Goal: Transaction & Acquisition: Purchase product/service

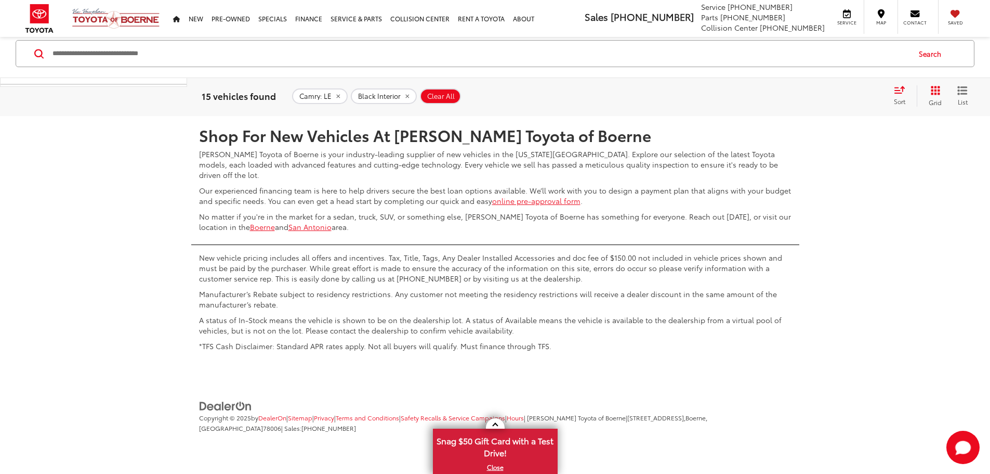
scroll to position [5477, 0]
drag, startPoint x: 815, startPoint y: 196, endPoint x: 818, endPoint y: 204, distance: 7.9
click at [814, 95] on link "1" at bounding box center [821, 85] width 15 height 19
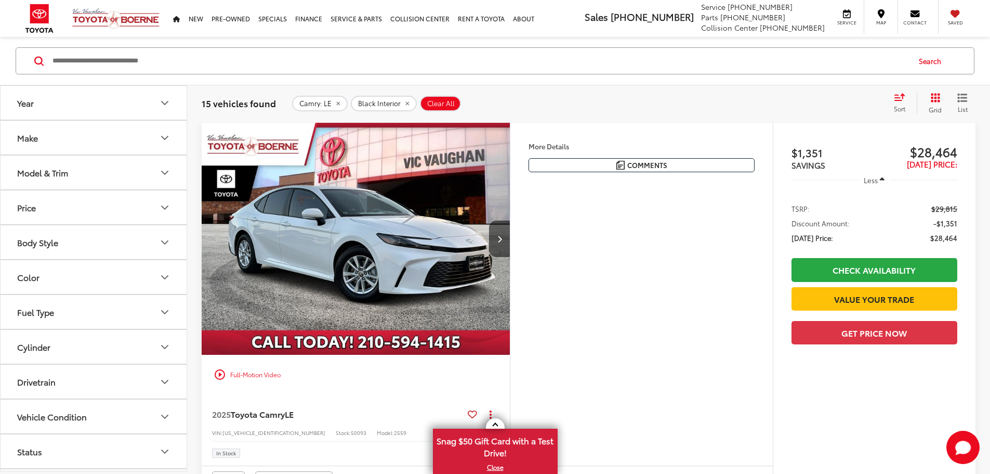
click at [818, 204] on li "TSRP: $29,815" at bounding box center [875, 208] width 166 height 10
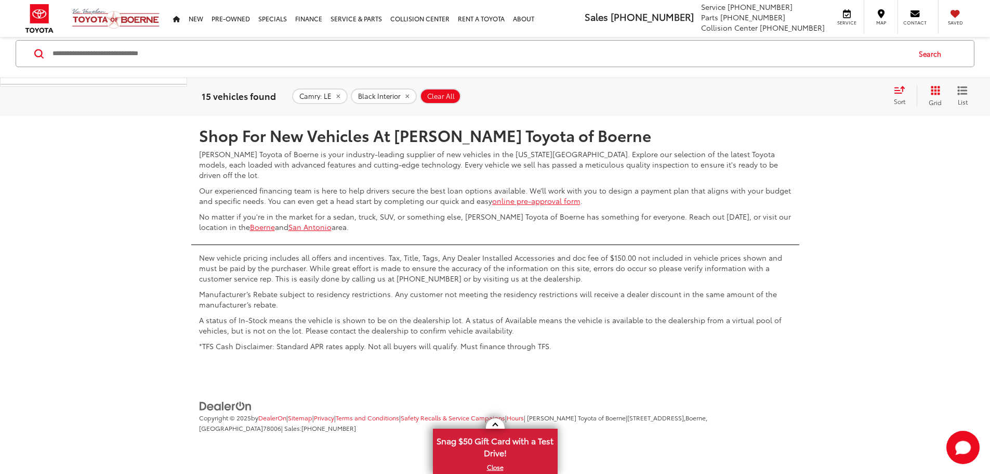
click at [829, 95] on link "2" at bounding box center [837, 85] width 16 height 19
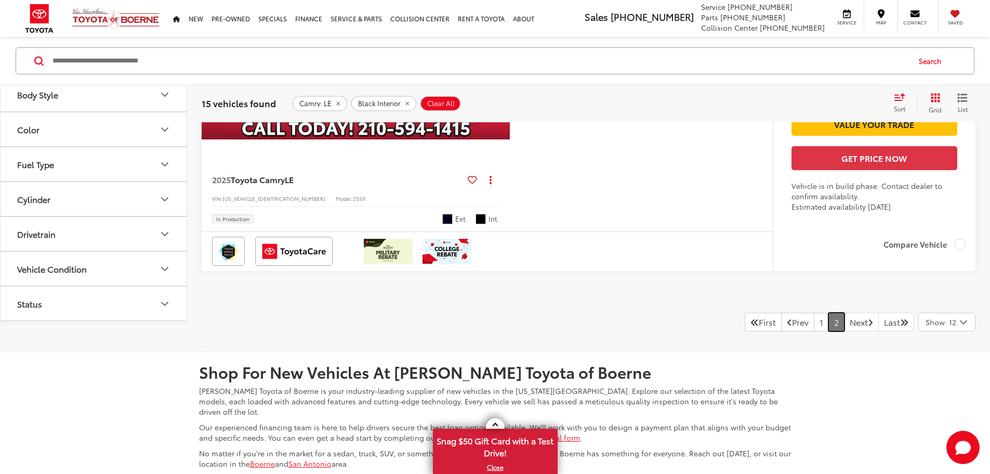
scroll to position [1255, 0]
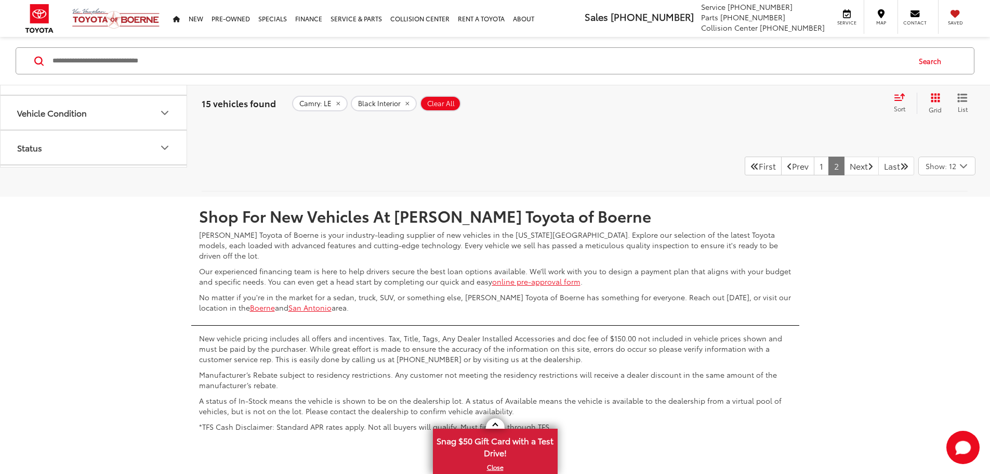
click at [248, 29] on span "Toyota Camry" at bounding box center [258, 23] width 54 height 12
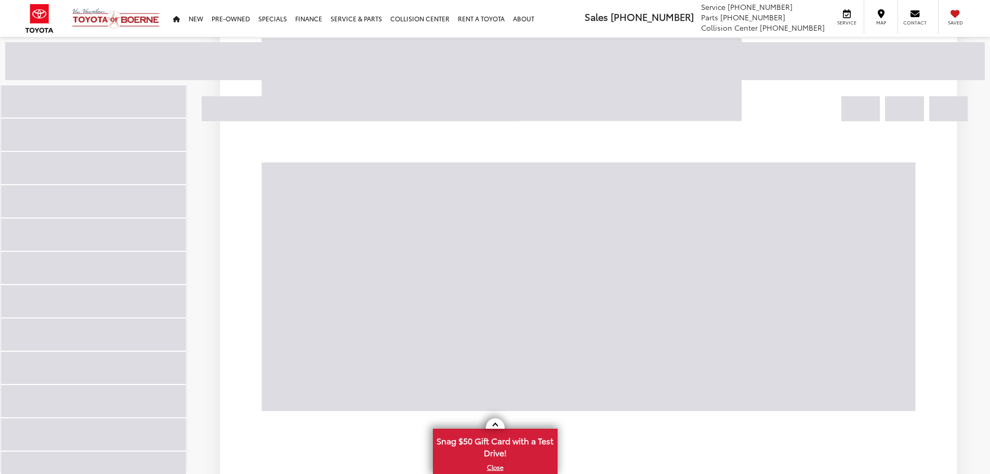
scroll to position [115, 0]
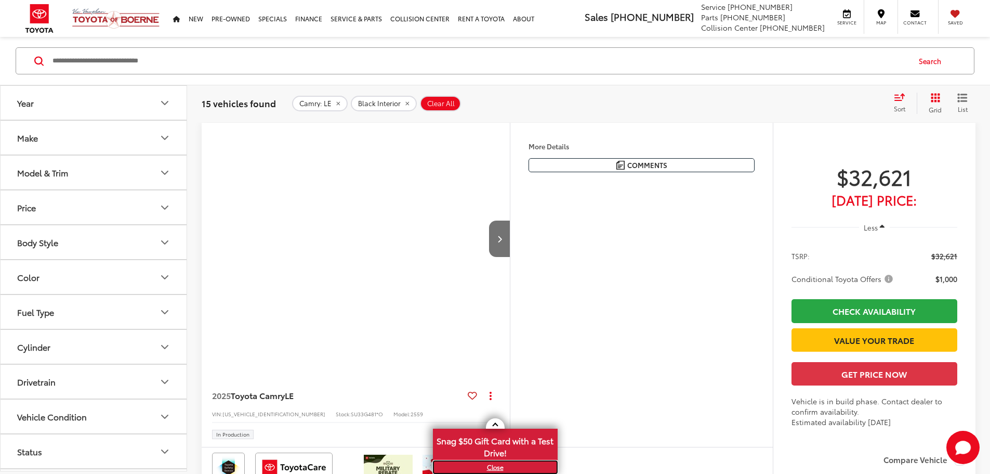
click at [495, 468] on link "X" at bounding box center [495, 466] width 123 height 11
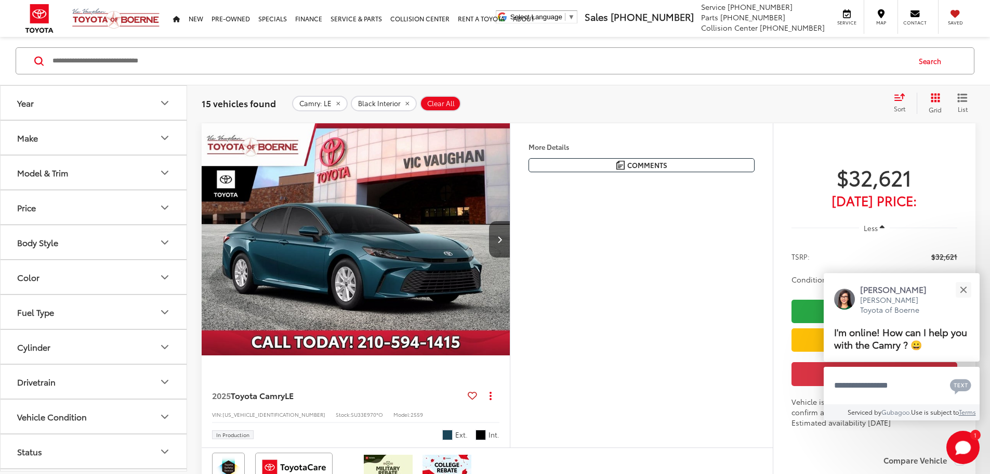
scroll to position [1144, 0]
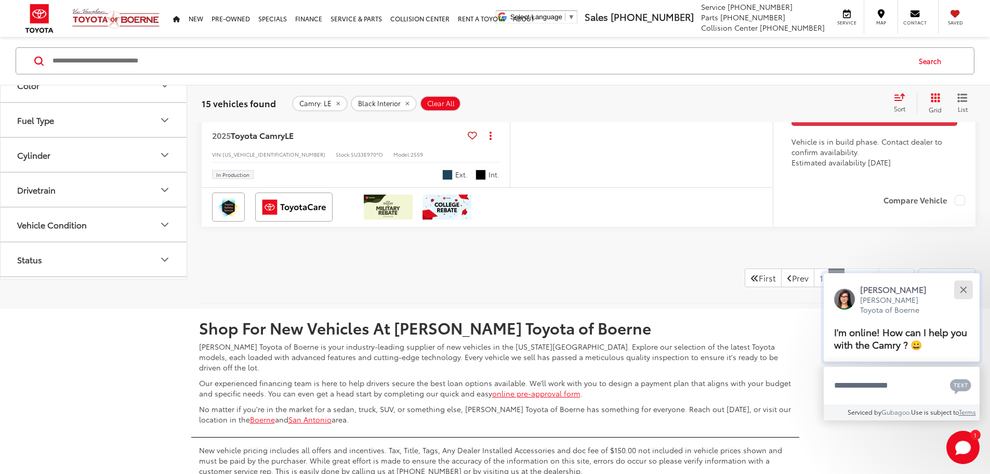
click at [962, 286] on div "Close" at bounding box center [963, 289] width 7 height 7
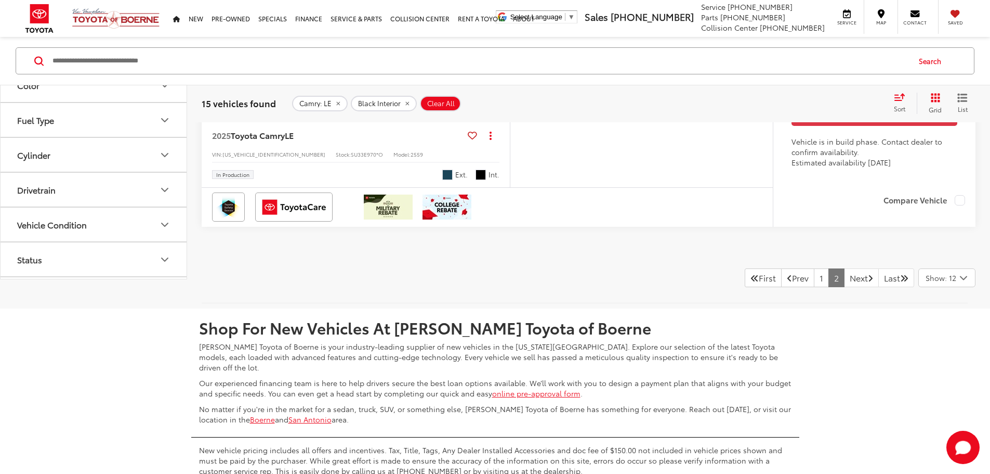
click at [960, 187] on div "Track Price $32,621 Today's Price: Less TSRP: $32,621 Conditional Toyota Offers…" at bounding box center [874, 25] width 203 height 324
click at [814, 287] on link "1" at bounding box center [821, 277] width 15 height 19
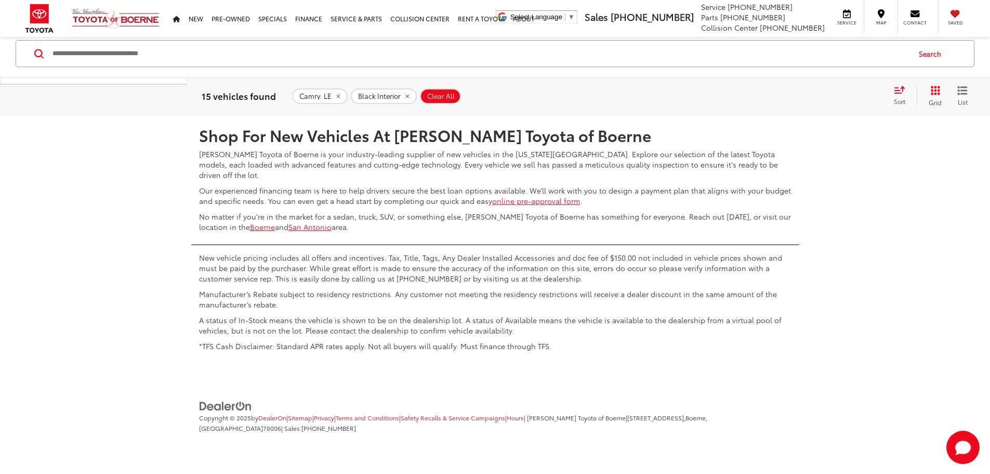
scroll to position [5061, 0]
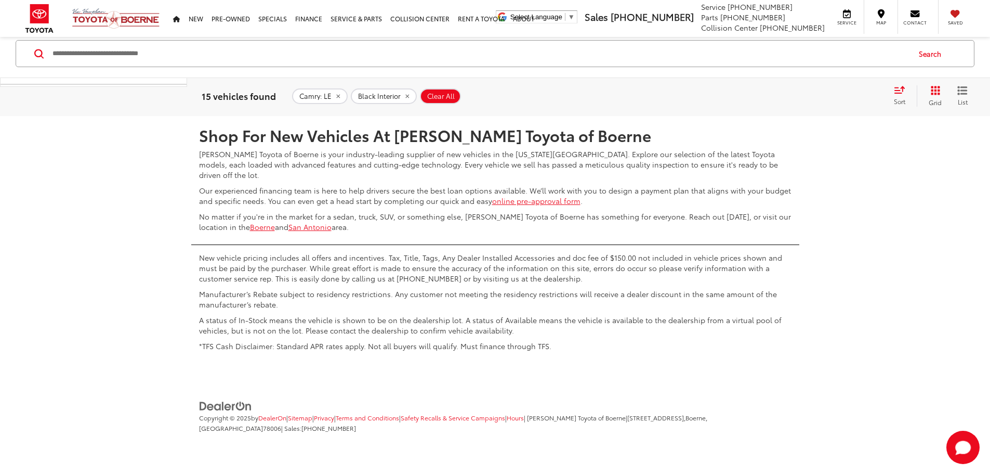
scroll to position [0, 1183]
drag, startPoint x: 215, startPoint y: 233, endPoint x: 220, endPoint y: 233, distance: 5.2
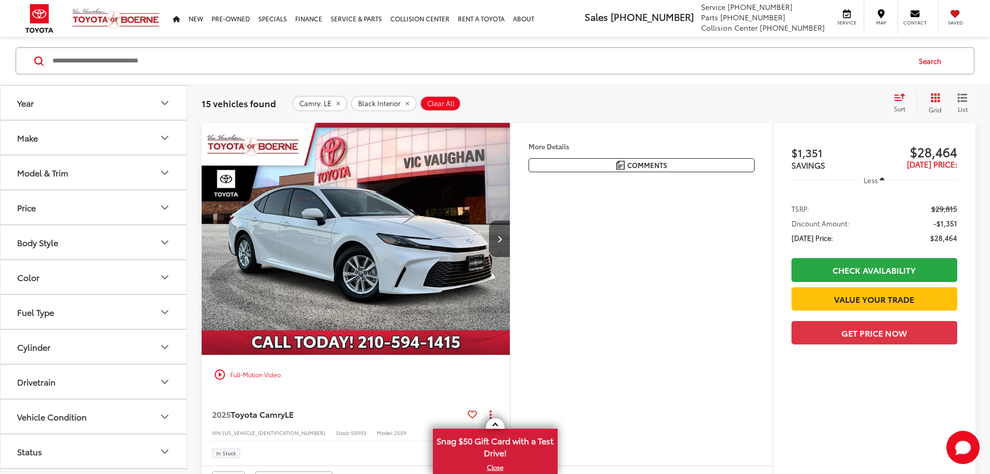
click at [80, 274] on button "Color" at bounding box center [94, 277] width 187 height 34
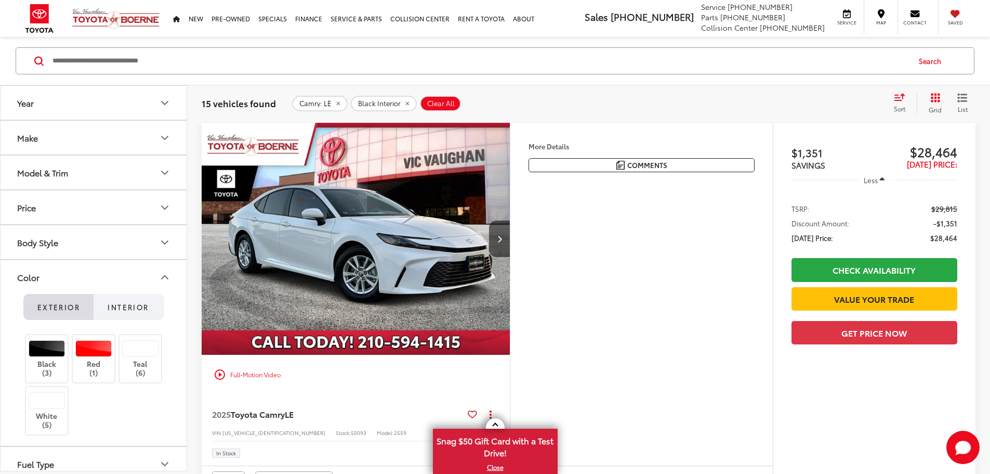
click at [128, 305] on span "Interior" at bounding box center [128, 305] width 41 height 9
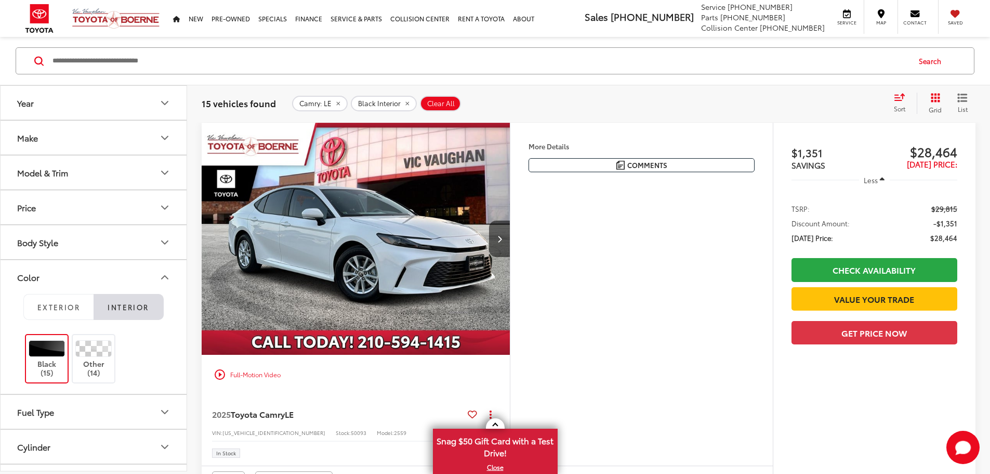
scroll to position [5113, 0]
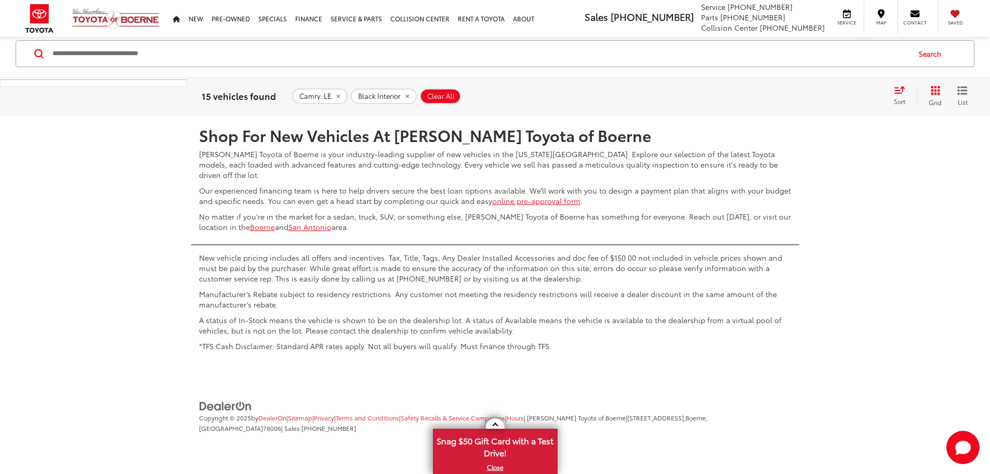
click at [902, 102] on div "Sort" at bounding box center [903, 95] width 28 height 21
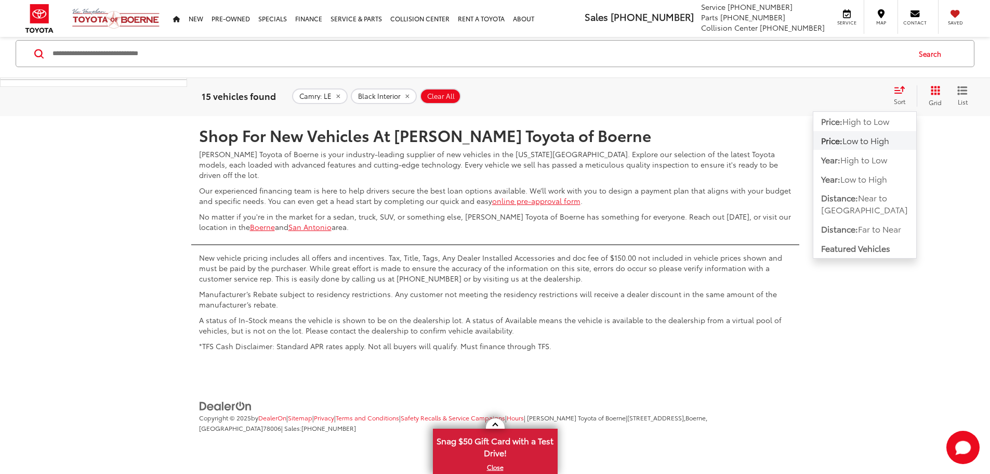
click at [889, 146] on span "Low to High" at bounding box center [866, 140] width 47 height 12
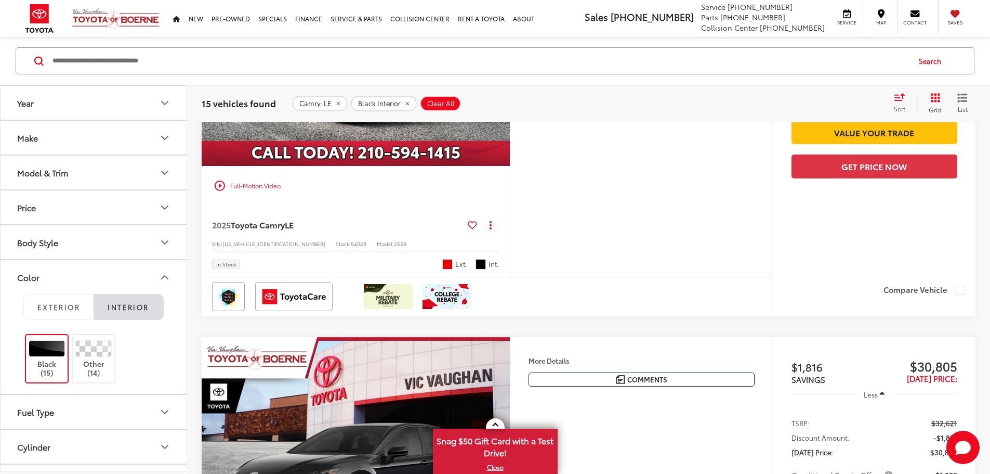
scroll to position [988, 0]
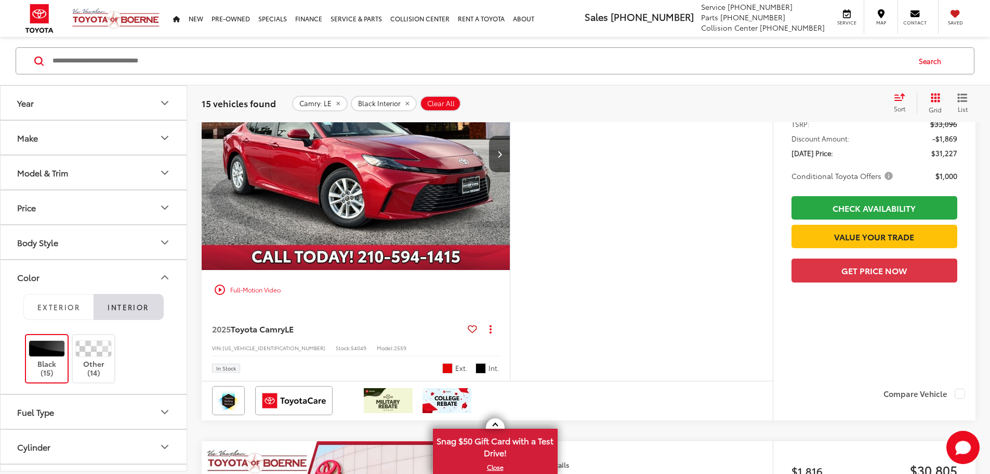
click at [511, 270] on img "2025 Toyota Camry LE 0" at bounding box center [356, 154] width 310 height 232
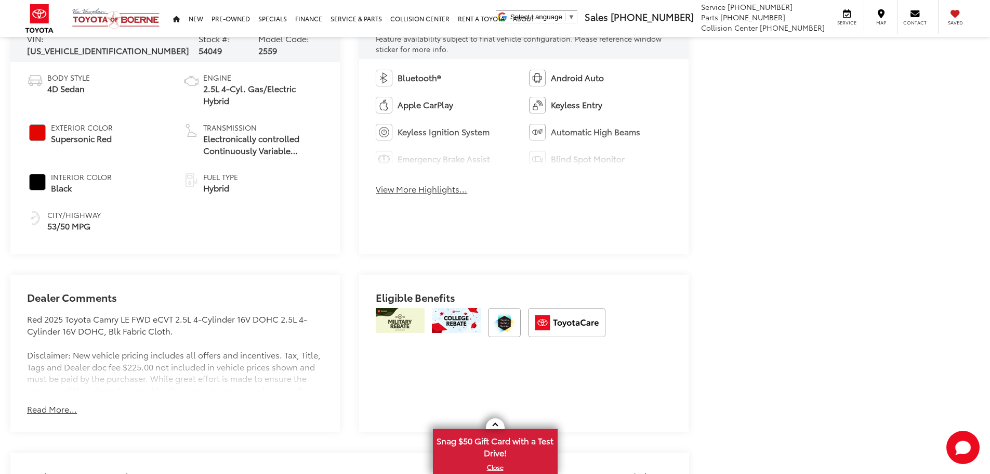
click at [75, 403] on button "Read More..." at bounding box center [52, 409] width 50 height 12
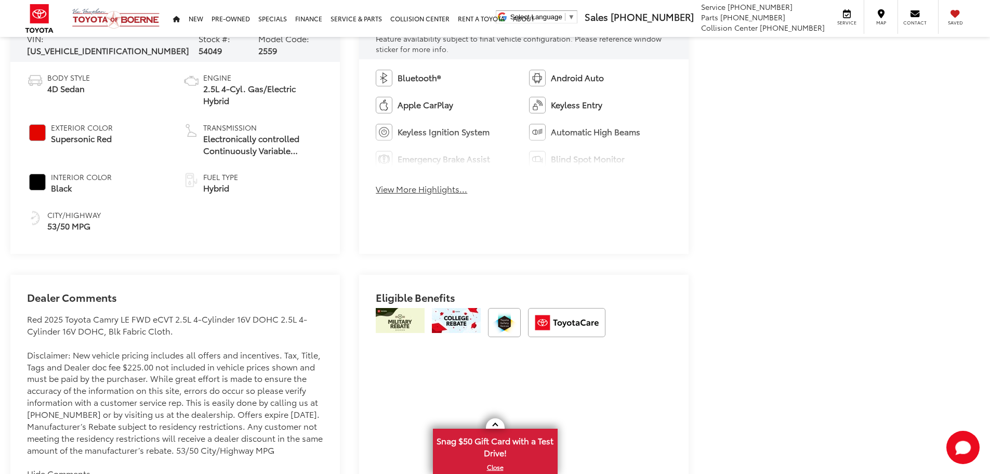
scroll to position [759, 0]
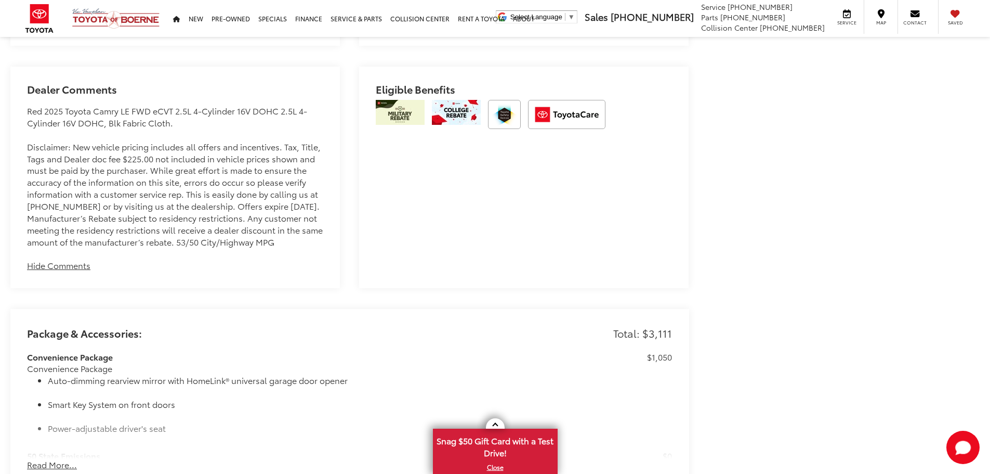
drag, startPoint x: 110, startPoint y: 149, endPoint x: 224, endPoint y: 252, distance: 153.1
click at [226, 247] on div "Red 2025 Toyota Camry LE FWD eCVT 2.5L 4-Cylinder 16V DOHC 2.5L 4-Cylinder 16V …" at bounding box center [175, 176] width 296 height 142
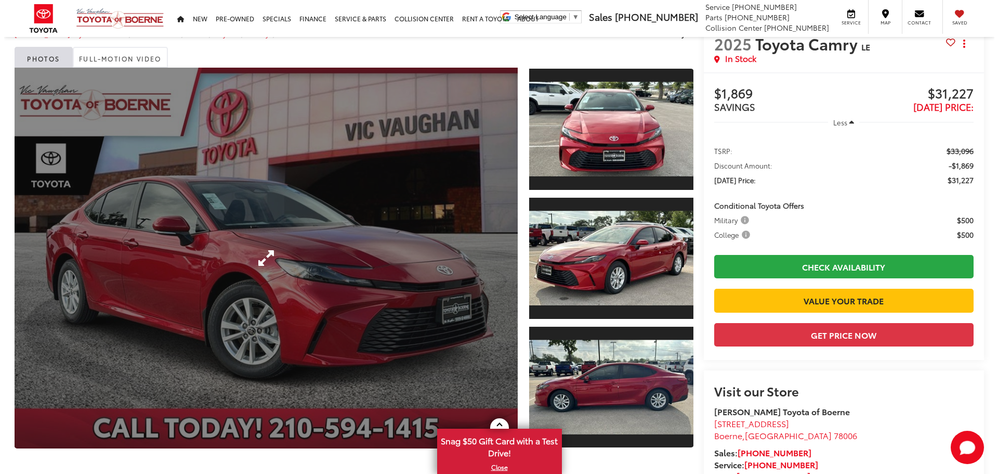
scroll to position [0, 0]
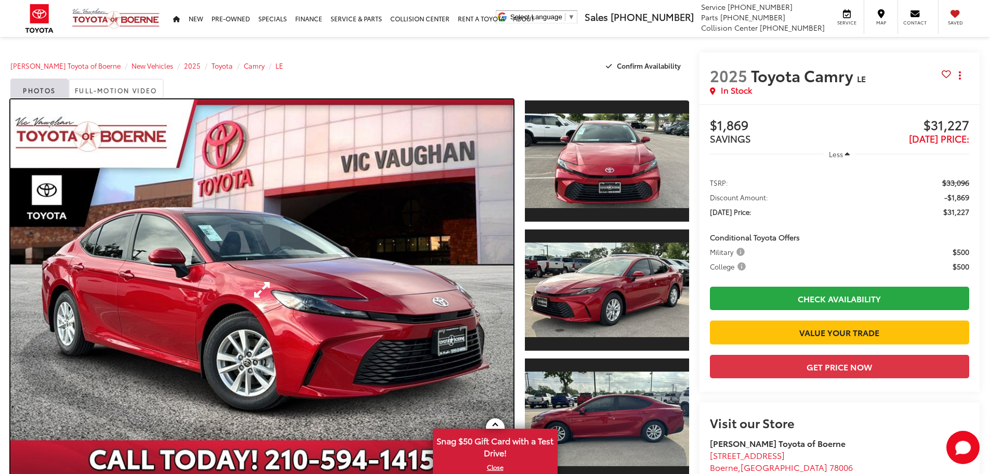
click at [310, 225] on link "Expand Photo 0" at bounding box center [261, 289] width 503 height 380
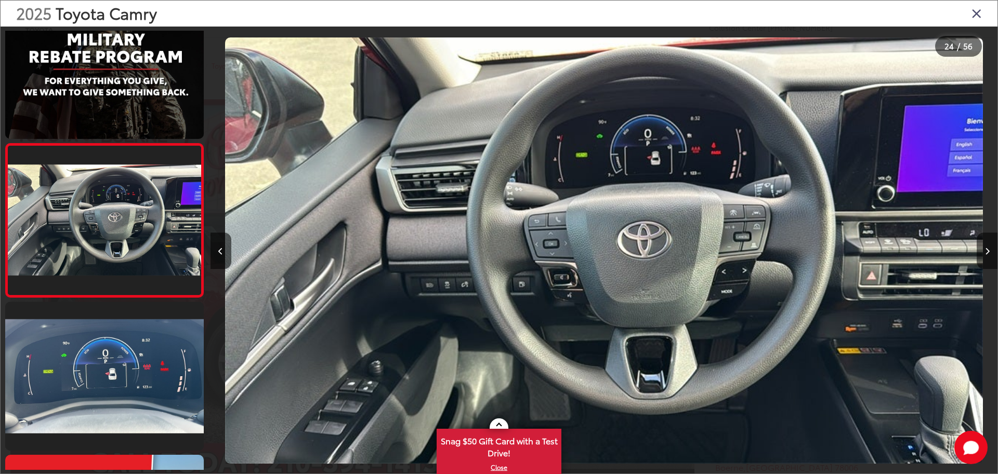
click at [980, 12] on icon "Close gallery" at bounding box center [976, 13] width 10 height 14
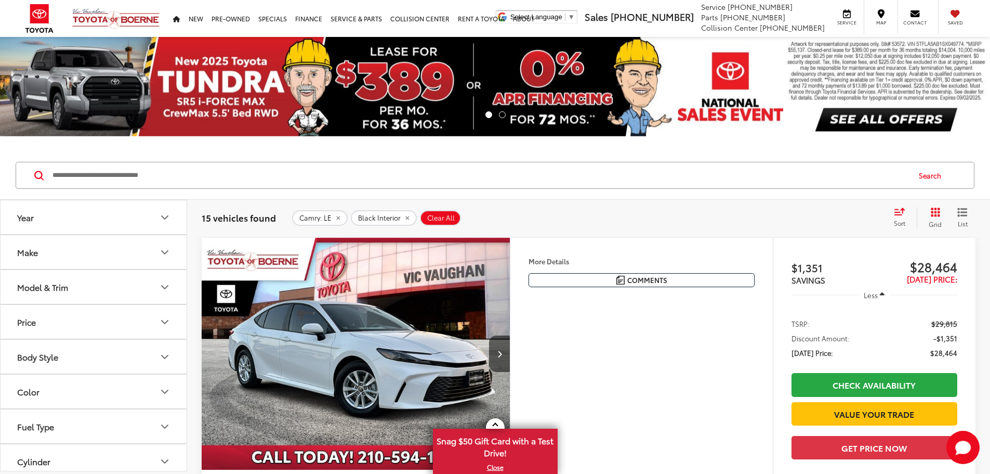
scroll to position [104, 0]
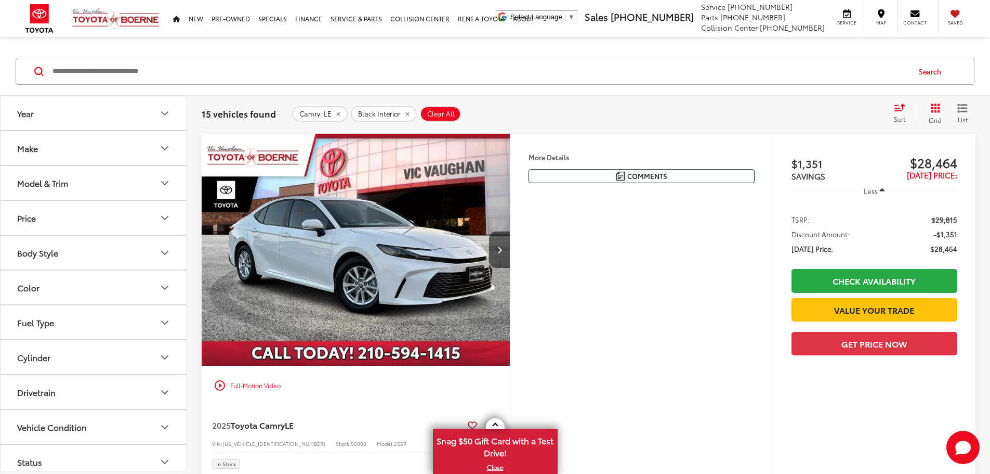
click at [506, 292] on img "2025 Toyota Camry LE 0" at bounding box center [356, 250] width 310 height 232
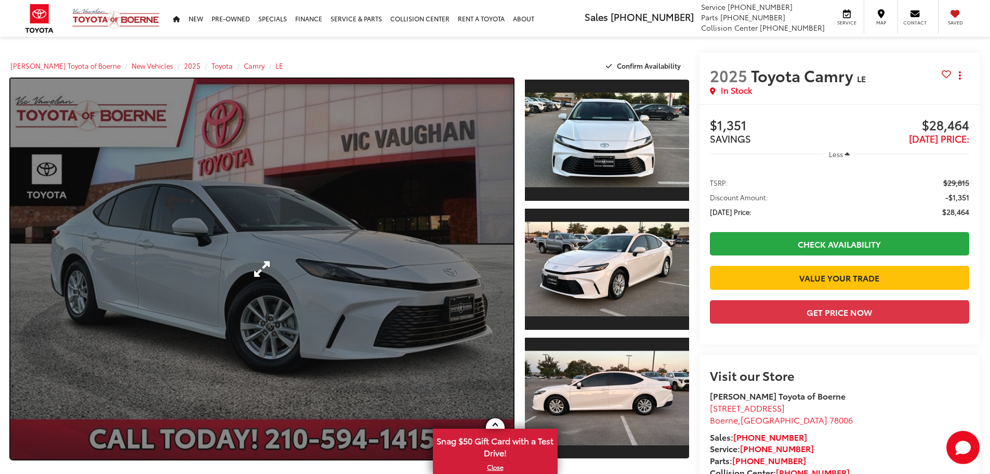
click at [439, 268] on link "Expand Photo 0" at bounding box center [261, 268] width 503 height 380
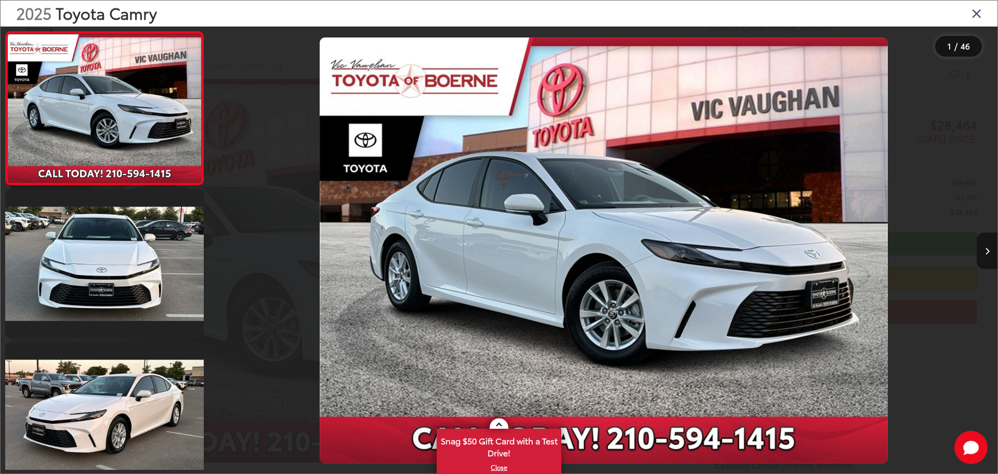
click at [978, 255] on button "Next image" at bounding box center [987, 250] width 21 height 36
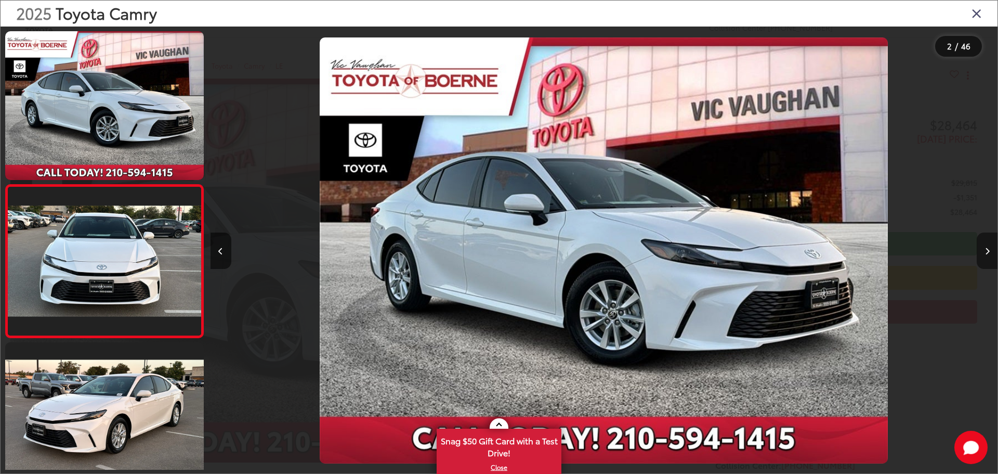
scroll to position [41, 0]
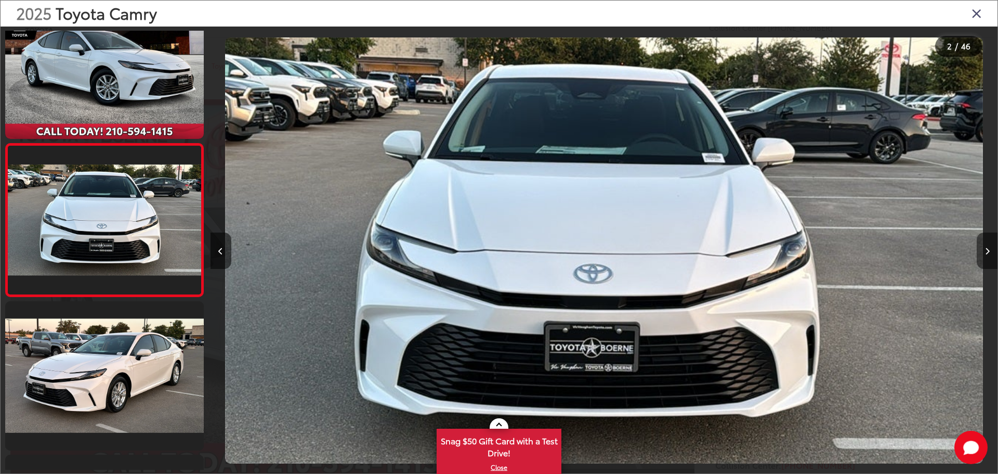
click at [981, 242] on button "Next image" at bounding box center [987, 250] width 21 height 36
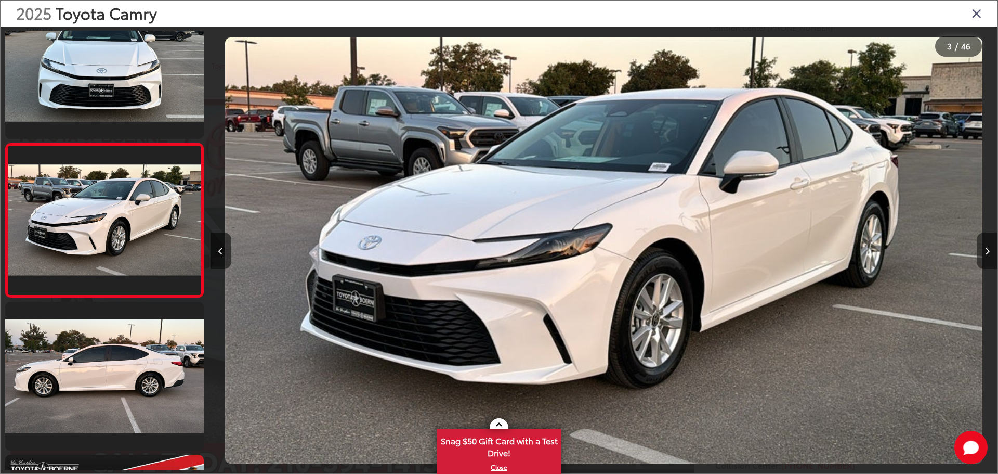
scroll to position [0, 0]
click at [982, 244] on button "Next image" at bounding box center [987, 250] width 21 height 36
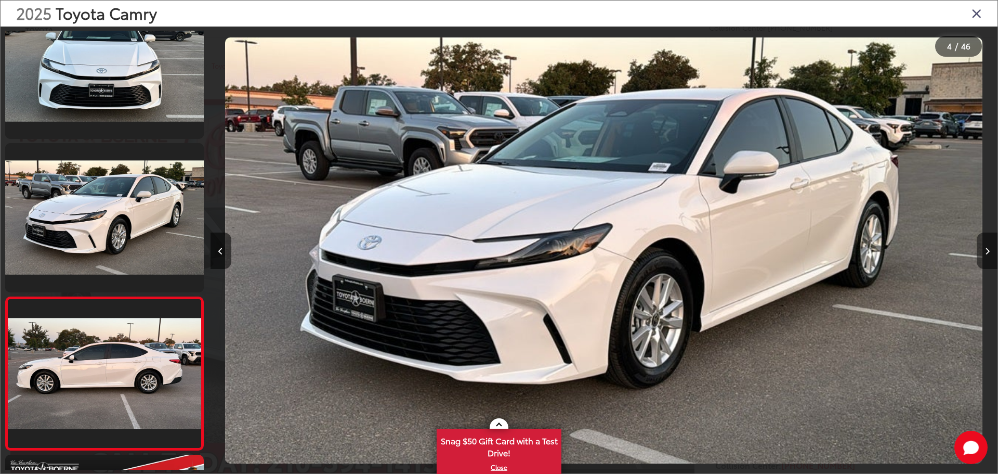
scroll to position [347, 0]
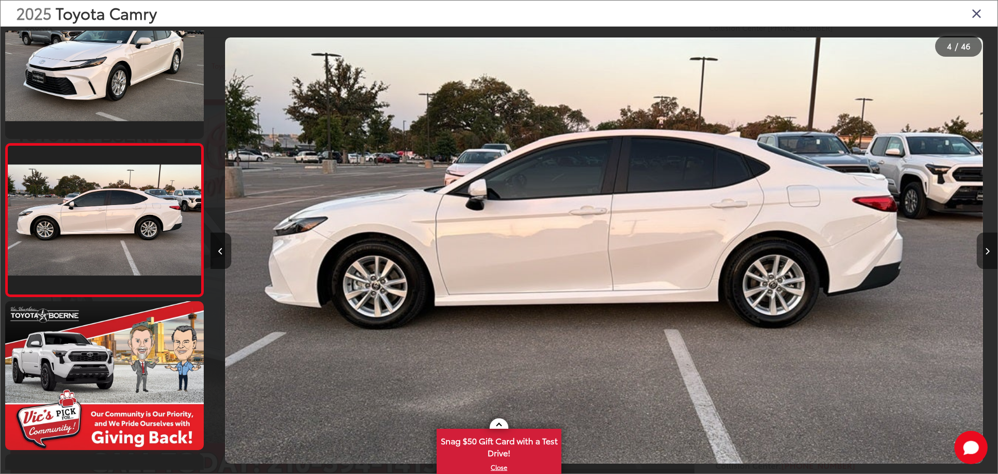
click at [982, 244] on button "Next image" at bounding box center [987, 250] width 21 height 36
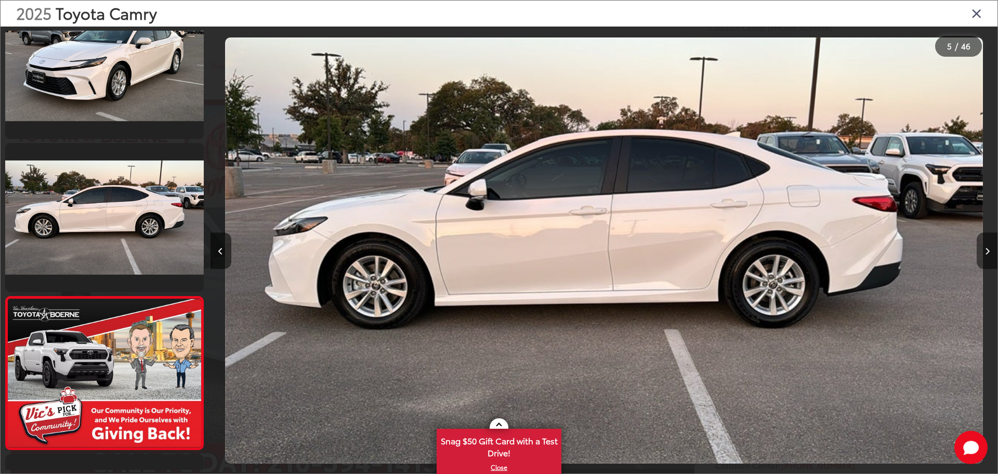
scroll to position [500, 0]
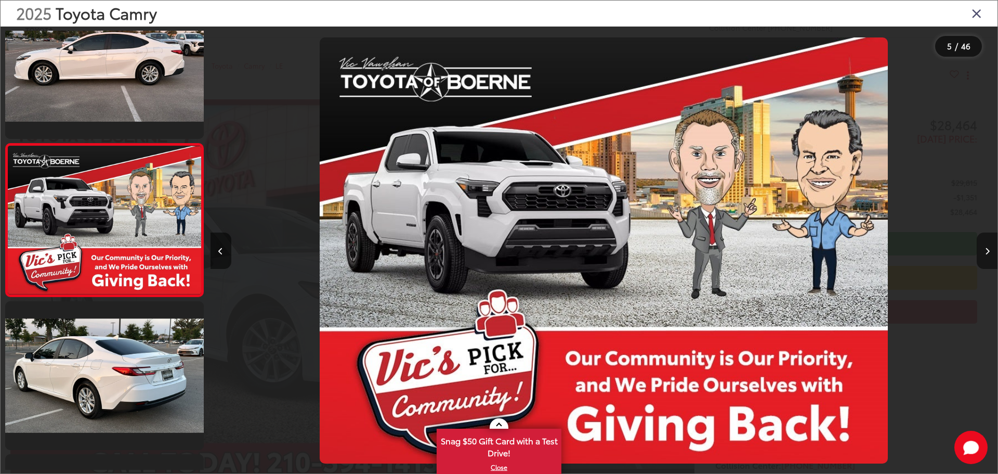
click at [982, 244] on button "Next image" at bounding box center [987, 250] width 21 height 36
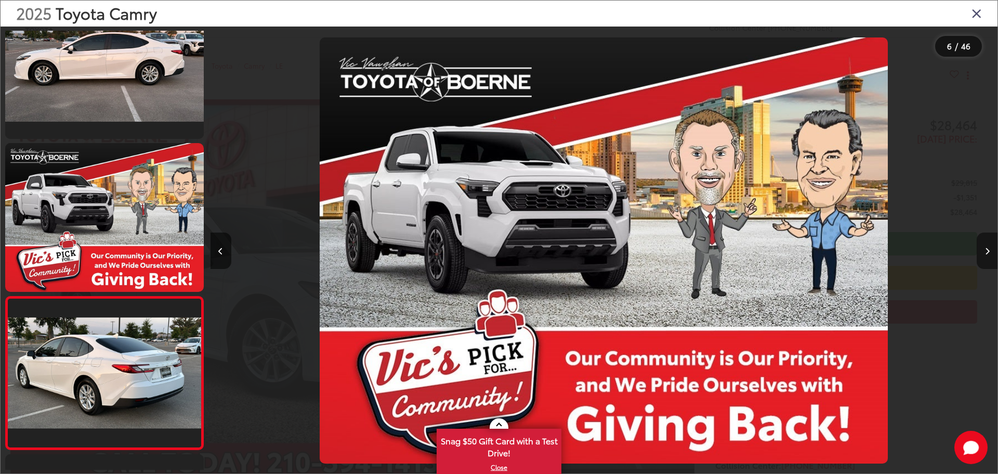
scroll to position [653, 0]
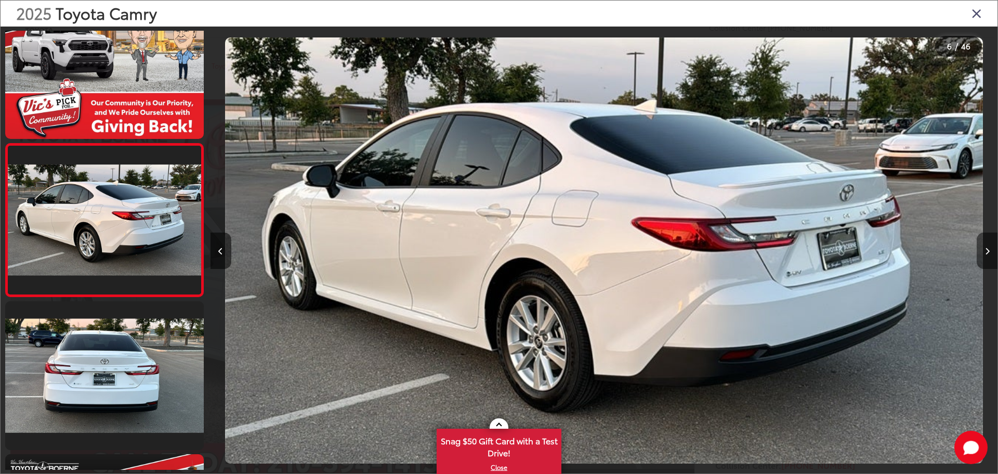
click at [982, 244] on button "Next image" at bounding box center [987, 250] width 21 height 36
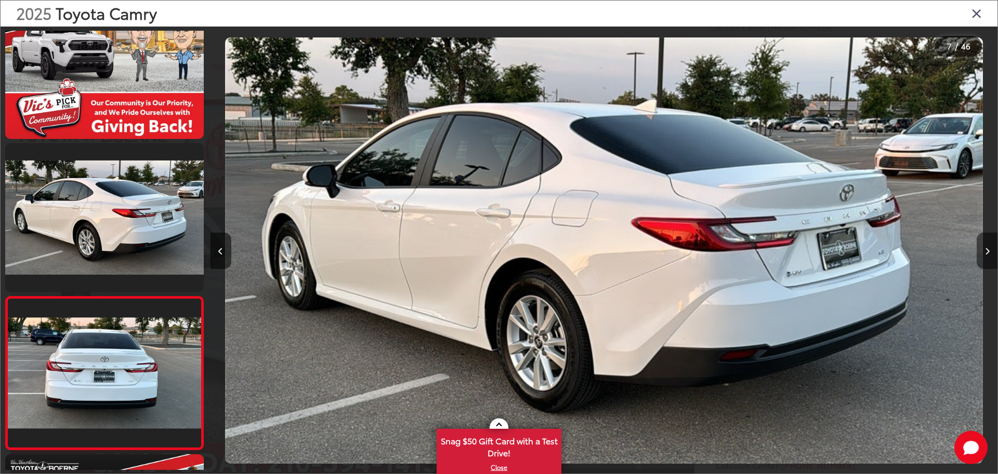
scroll to position [806, 0]
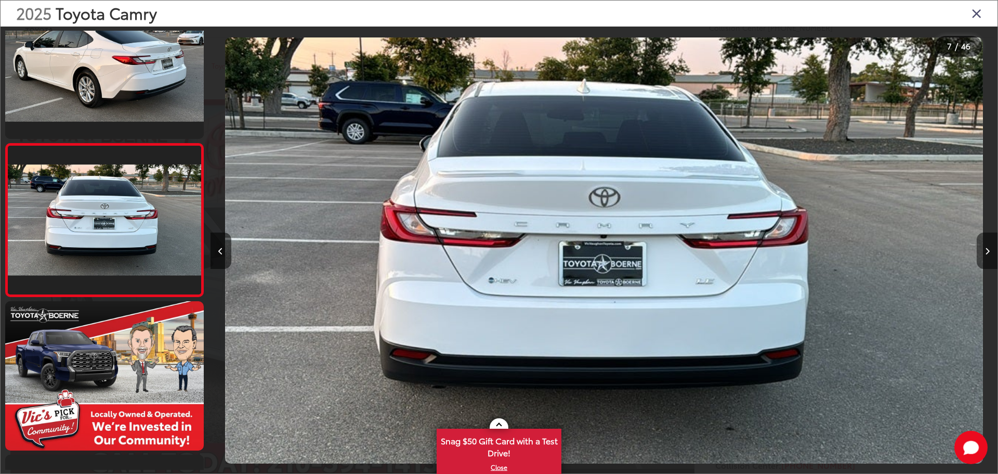
click at [982, 244] on button "Next image" at bounding box center [987, 250] width 21 height 36
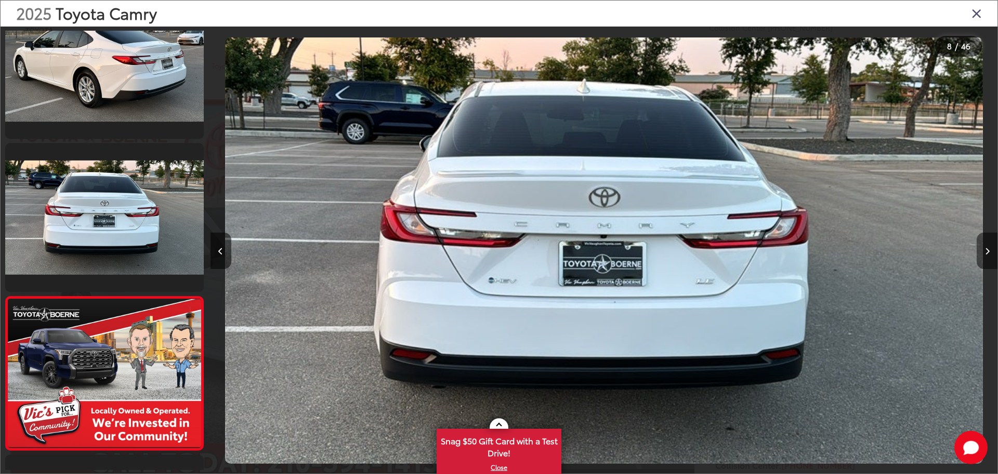
scroll to position [958, 0]
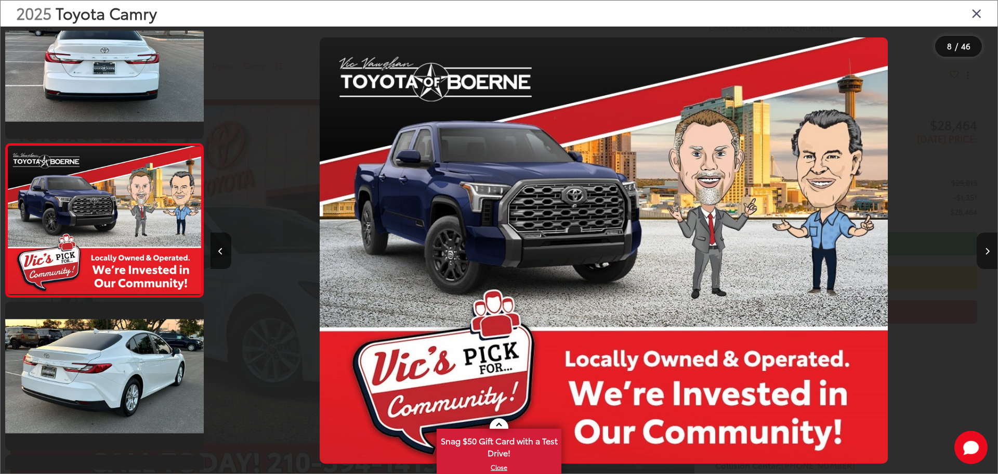
click at [982, 244] on button "Next image" at bounding box center [987, 250] width 21 height 36
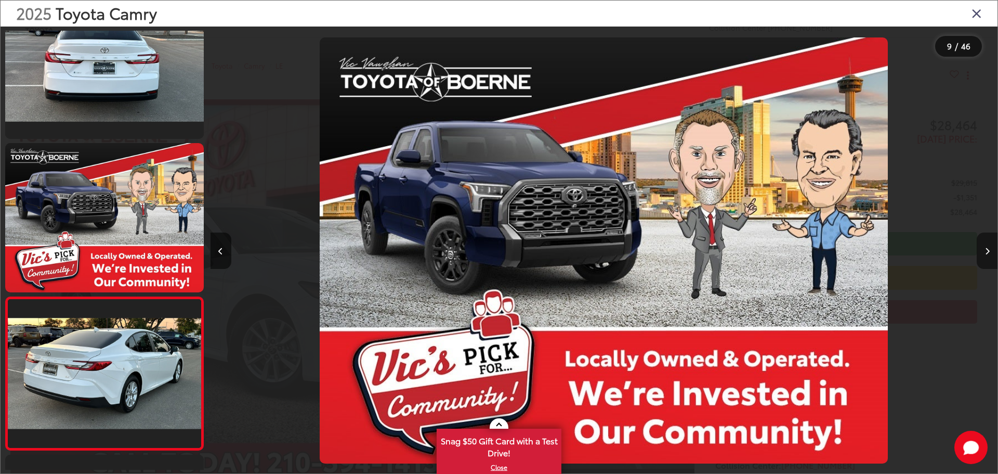
scroll to position [1112, 0]
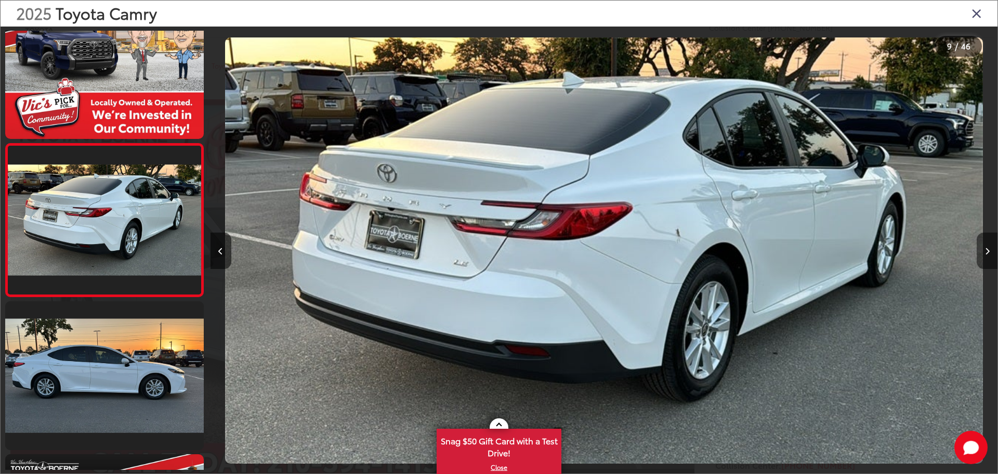
click at [982, 244] on button "Next image" at bounding box center [987, 250] width 21 height 36
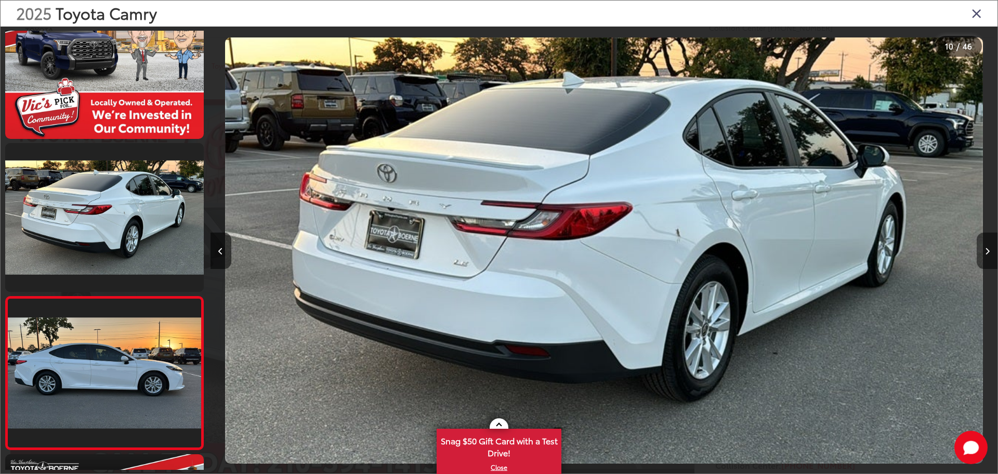
scroll to position [1265, 0]
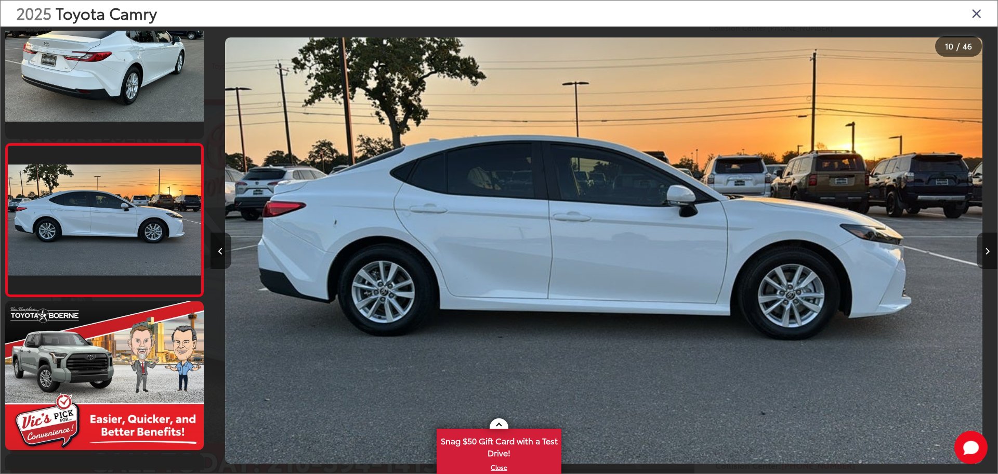
click at [982, 244] on button "Next image" at bounding box center [987, 250] width 21 height 36
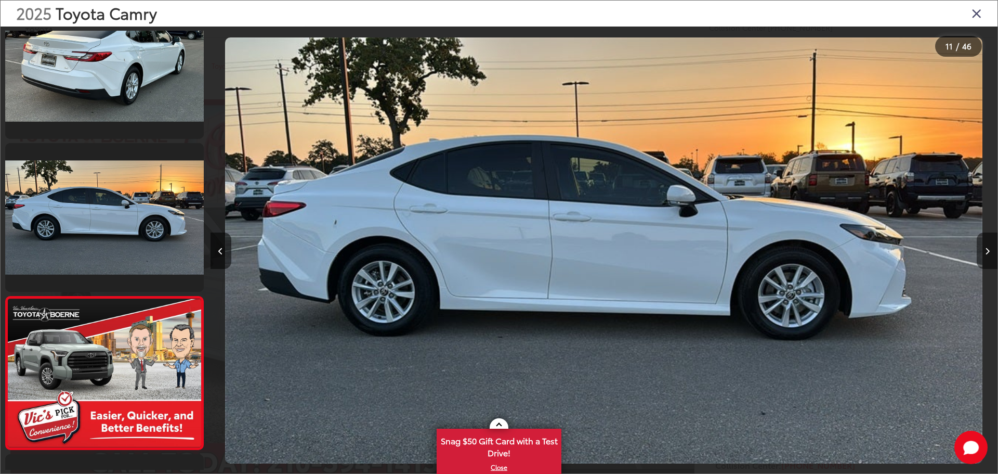
scroll to position [1417, 0]
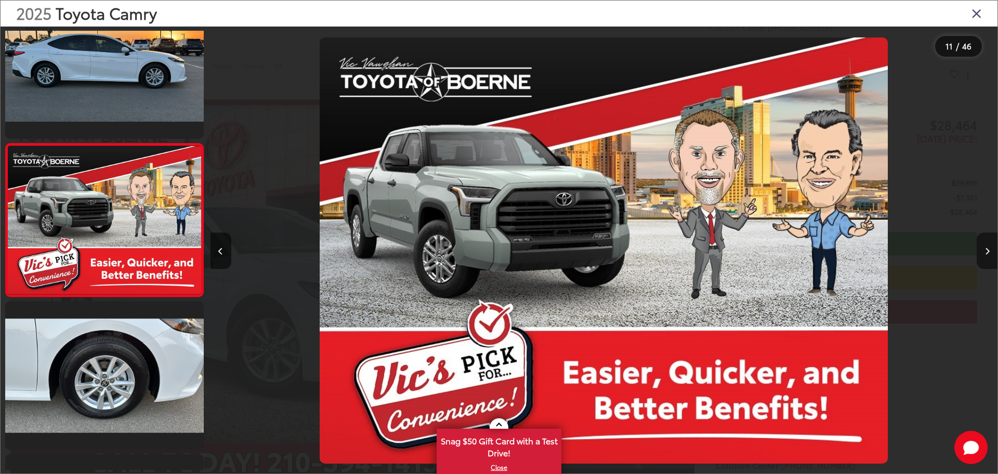
click at [983, 244] on button "Next image" at bounding box center [987, 250] width 21 height 36
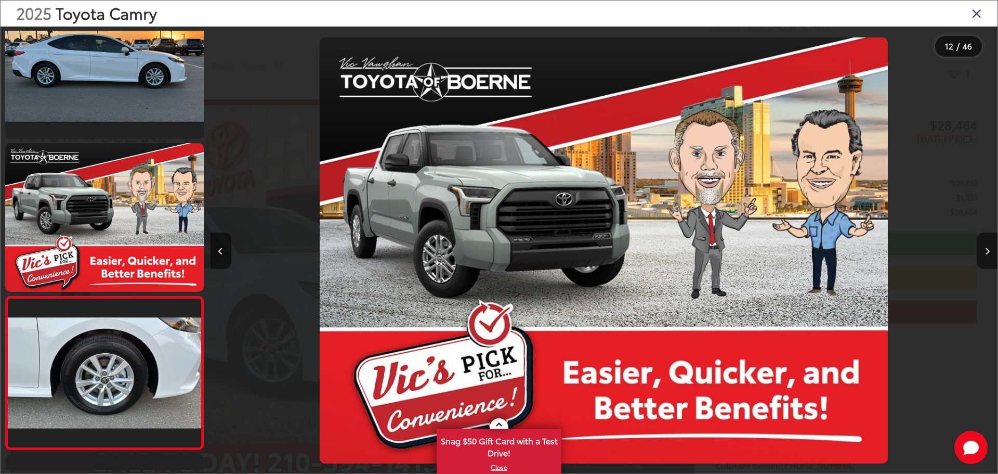
scroll to position [1570, 0]
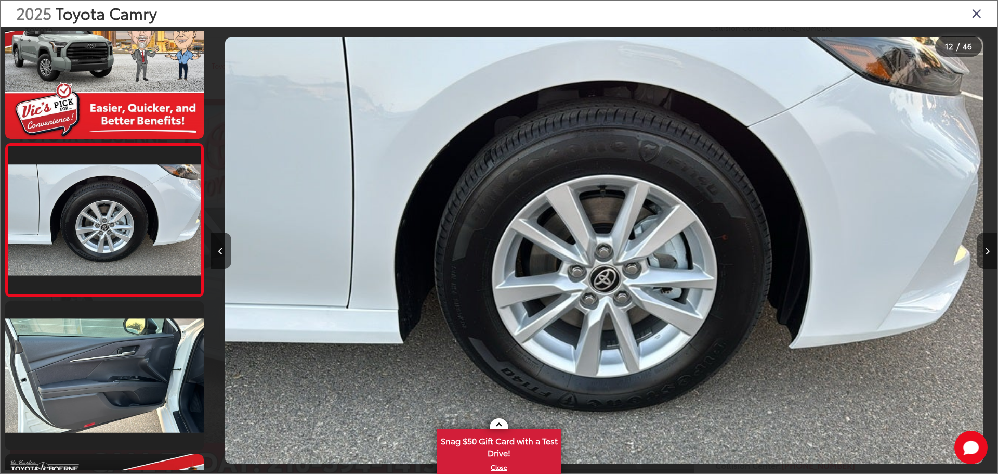
click at [983, 244] on button "Next image" at bounding box center [987, 250] width 21 height 36
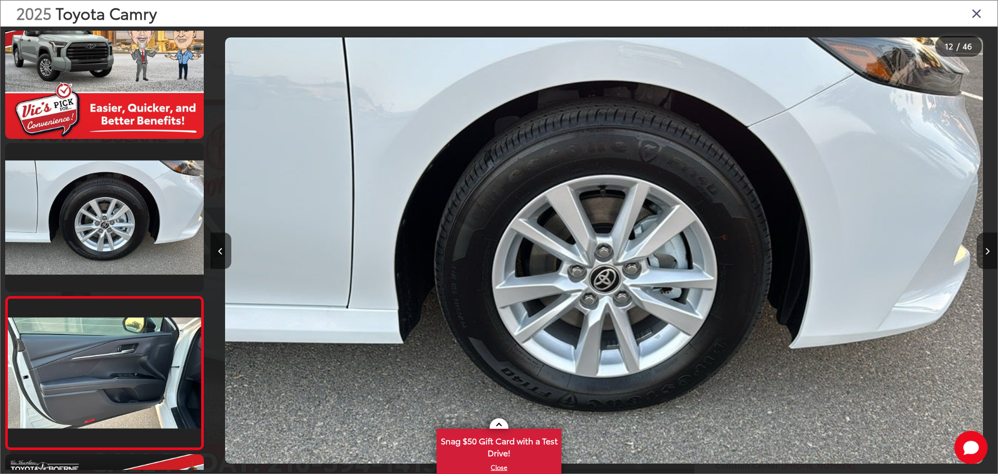
scroll to position [1723, 0]
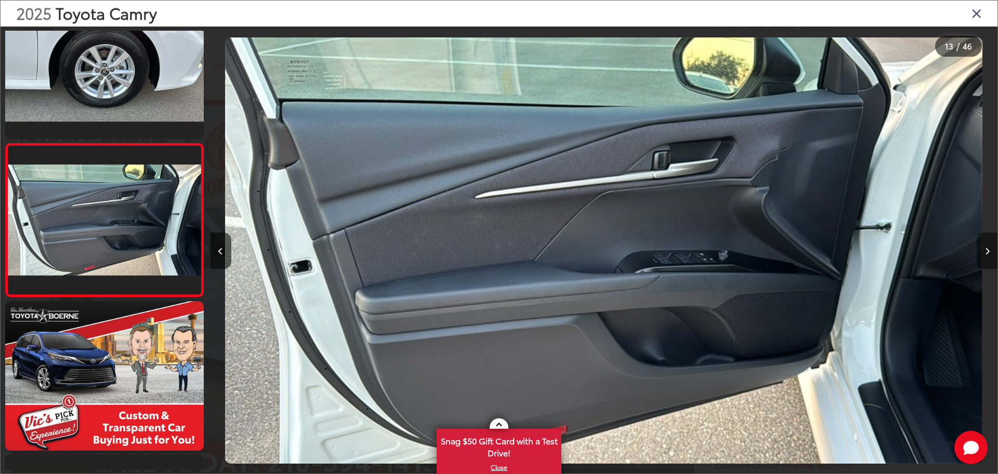
click at [984, 244] on button "Next image" at bounding box center [987, 250] width 21 height 36
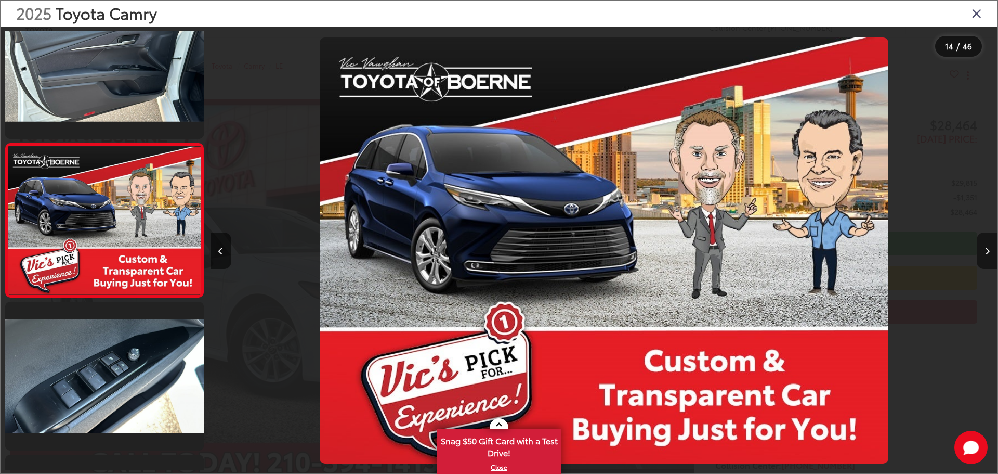
click at [985, 244] on button "Next image" at bounding box center [987, 250] width 21 height 36
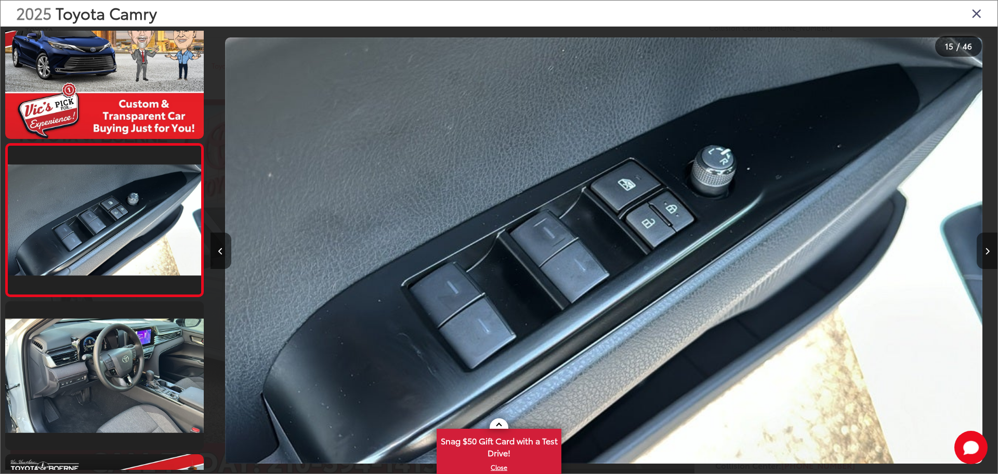
click at [985, 244] on button "Next image" at bounding box center [987, 250] width 21 height 36
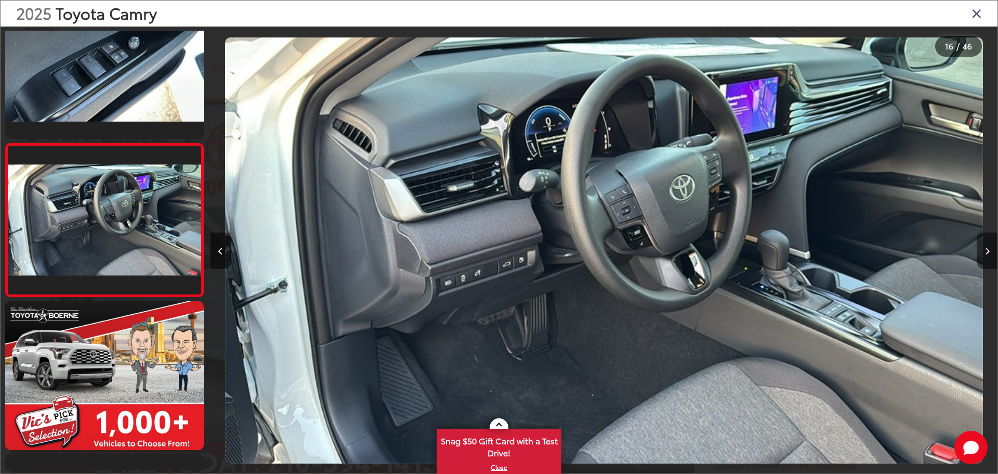
click at [985, 244] on button "Next image" at bounding box center [987, 250] width 21 height 36
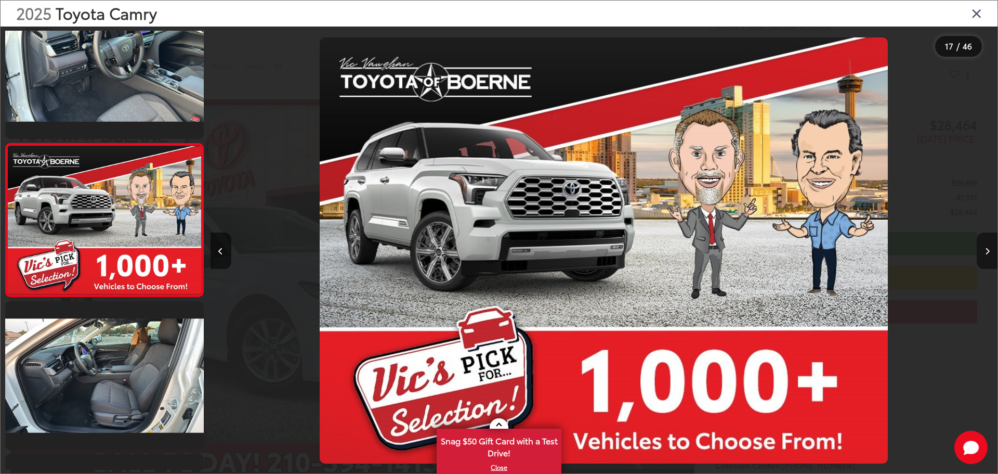
click at [985, 244] on button "Next image" at bounding box center [987, 250] width 21 height 36
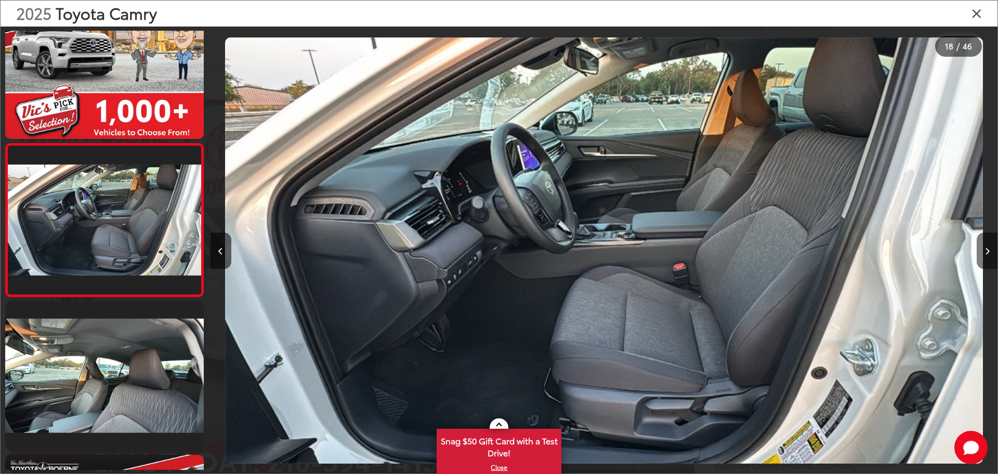
click at [985, 244] on button "Next image" at bounding box center [987, 250] width 21 height 36
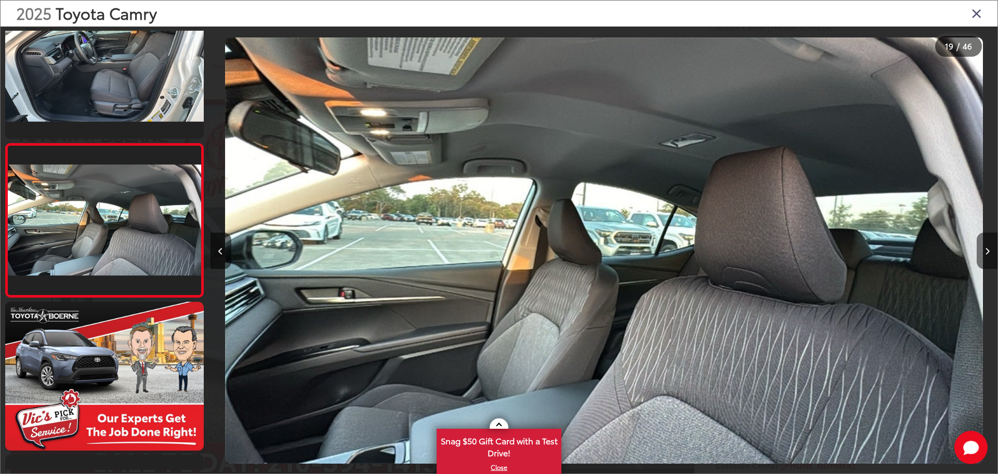
click at [985, 244] on button "Next image" at bounding box center [987, 250] width 21 height 36
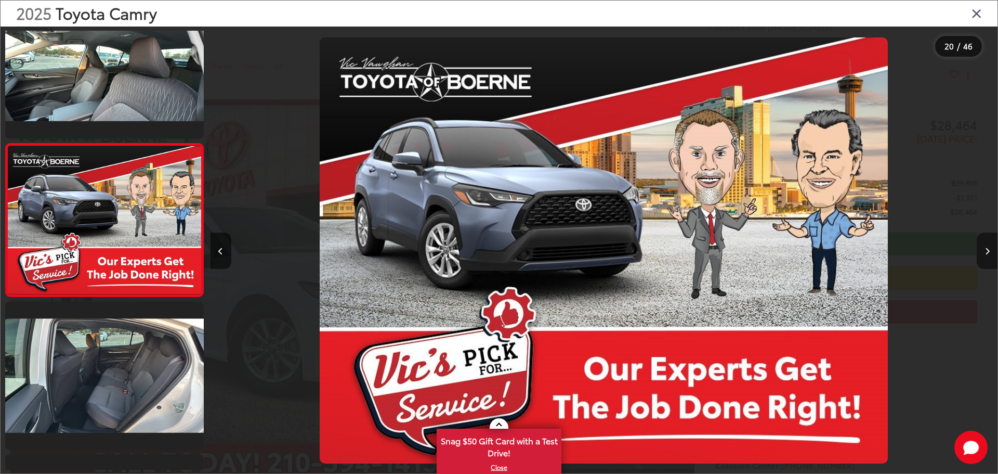
click at [985, 244] on button "Next image" at bounding box center [987, 250] width 21 height 36
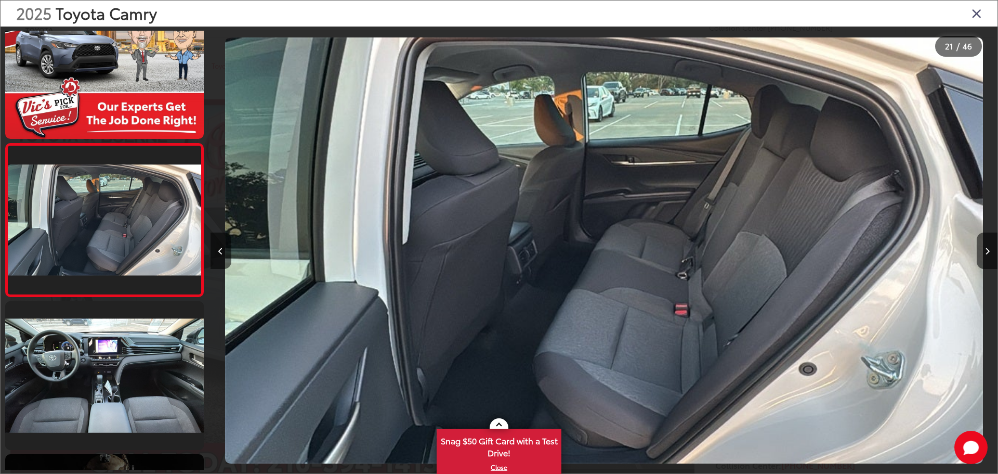
click at [970, 8] on div "2025 Toyota Camry" at bounding box center [499, 14] width 997 height 26
click at [976, 9] on icon "Close gallery" at bounding box center [976, 13] width 10 height 14
